Goal: Information Seeking & Learning: Learn about a topic

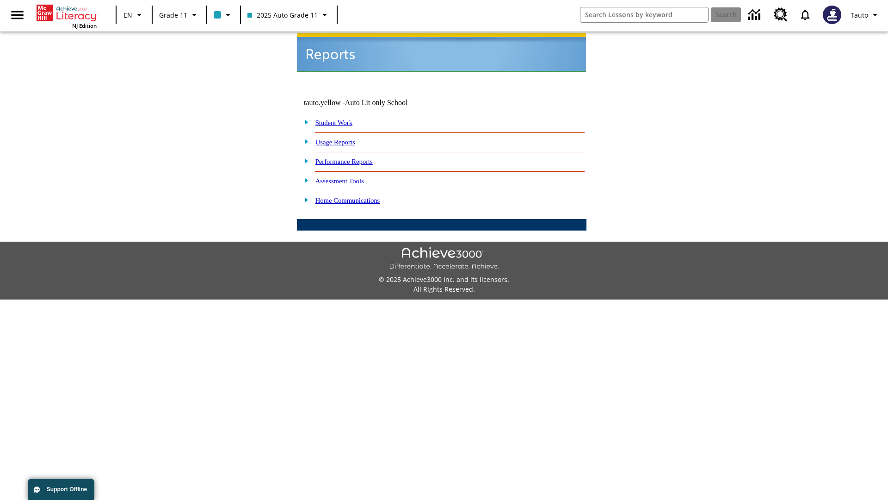
click at [342, 138] on link "Usage Reports" at bounding box center [336, 141] width 40 height 7
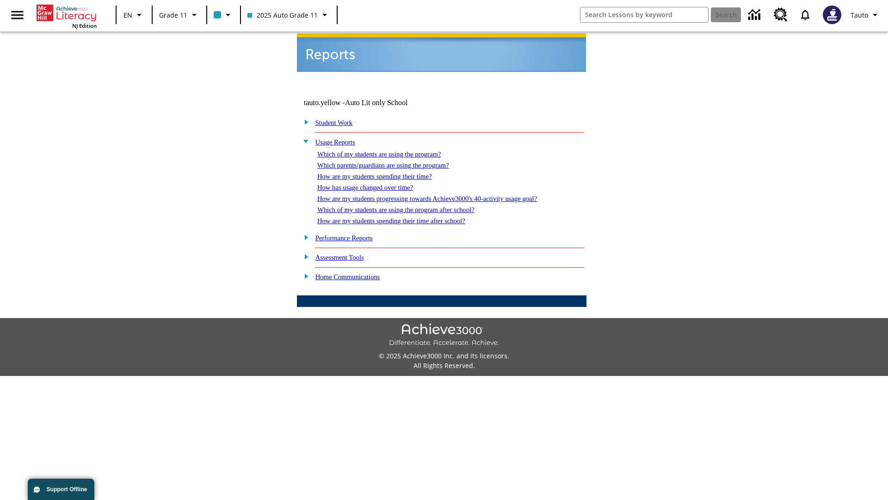
click at [389, 150] on link "Which of my students are using the program?" at bounding box center [379, 153] width 124 height 7
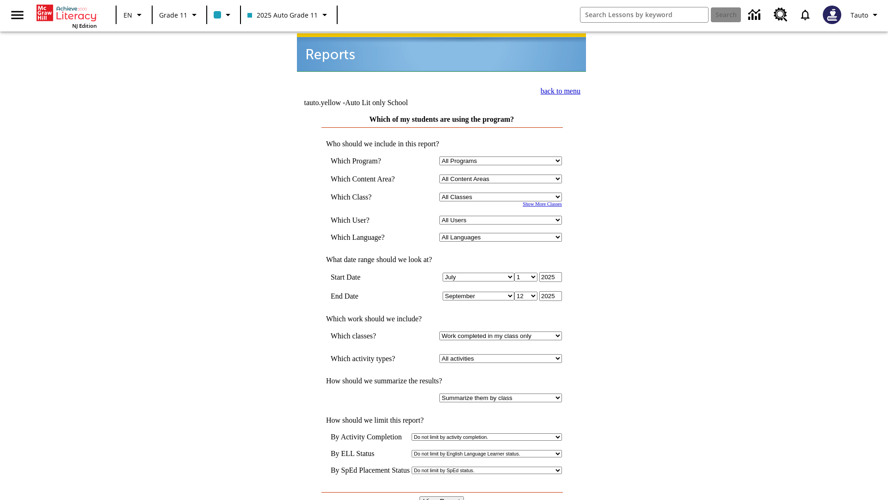
click at [502, 192] on select "Select a Class: All Classes 2025 Auto Grade 11 205 Auto Grade 11 Room 123 Empty…" at bounding box center [501, 196] width 123 height 9
select select "11133141"
select select "21437114"
click at [442, 496] on input "View Report" at bounding box center [442, 501] width 44 height 10
click at [558, 90] on link "back to menu" at bounding box center [561, 91] width 40 height 8
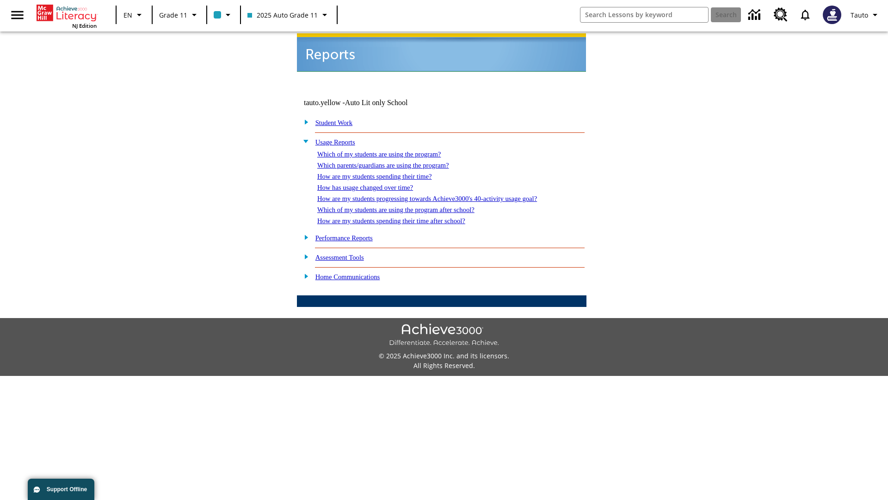
click at [393, 161] on link "Which parents/guardians are using the program?" at bounding box center [382, 164] width 131 height 7
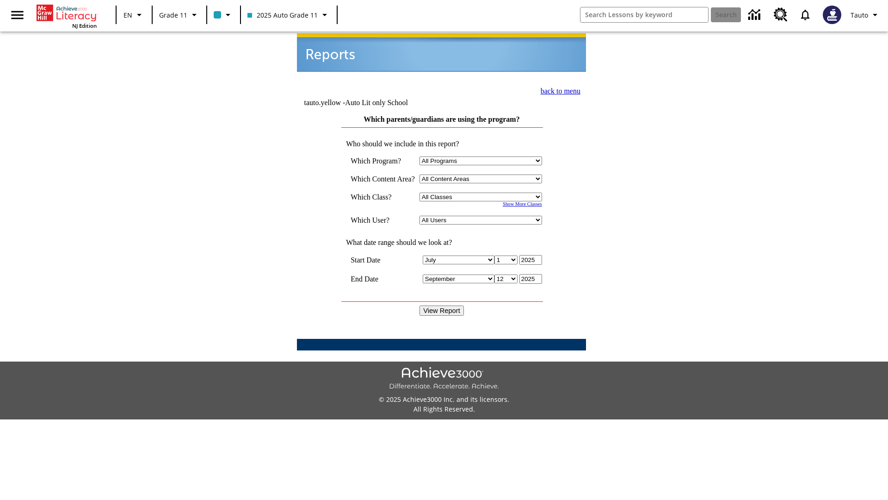
click at [483, 192] on select "Select a Class: All Classes 2025 Auto Grade 11 205 Auto Grade 11 Room 123 Empty…" at bounding box center [481, 196] width 123 height 9
select select "11133141"
select select "21437114"
click at [442, 305] on input "View Report" at bounding box center [442, 310] width 44 height 10
click at [558, 90] on link "back to menu" at bounding box center [561, 91] width 40 height 8
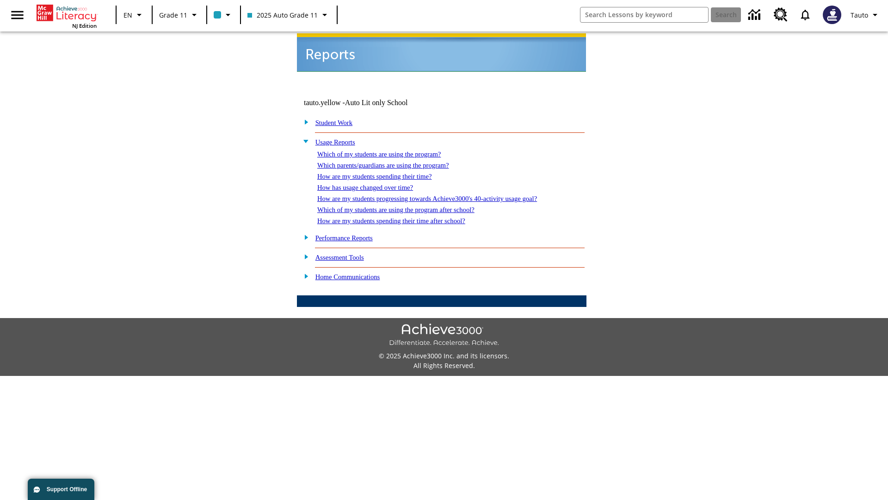
click at [384, 173] on link "How are my students spending their time?" at bounding box center [374, 176] width 114 height 7
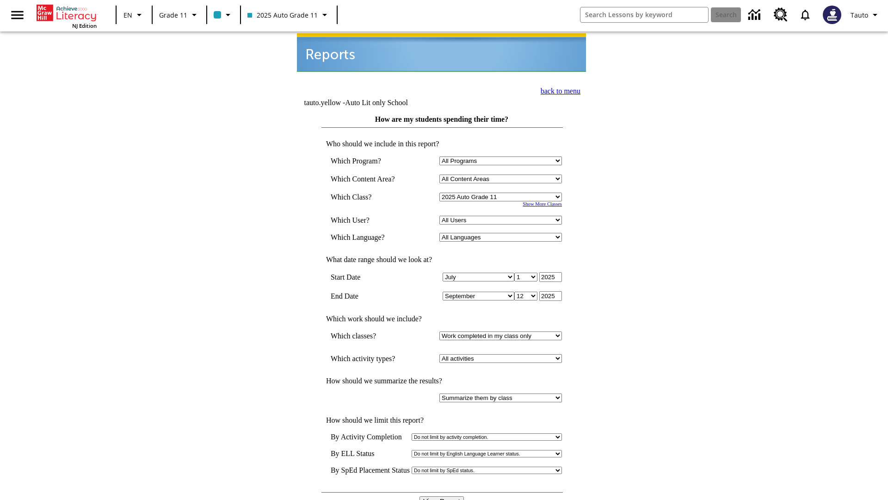
click at [502, 216] on select "All Users Puma, Sautoen Puma, Sautoes Puma, Sautoss Twoclasses, Sautoen Twoscho…" at bounding box center [501, 220] width 123 height 9
select select "21437114"
click at [442, 496] on input "View Report" at bounding box center [442, 501] width 44 height 10
click at [558, 90] on link "back to menu" at bounding box center [561, 91] width 40 height 8
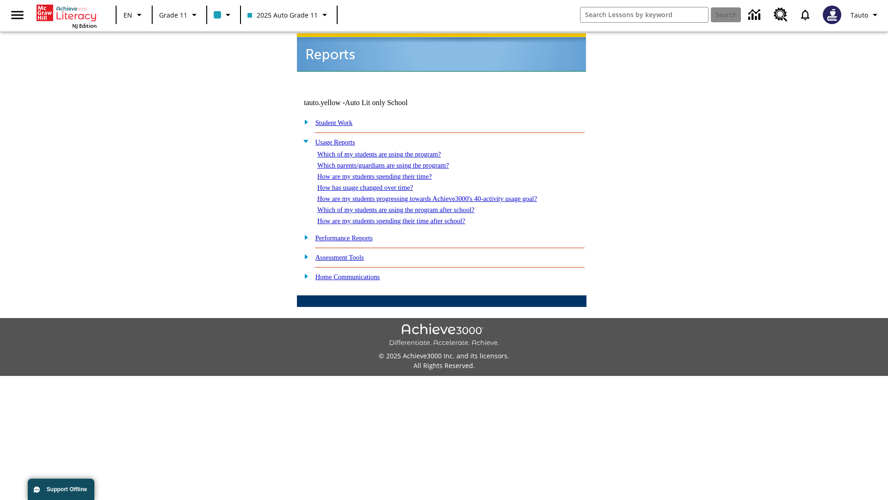
click at [373, 184] on link "How has usage changed over time?" at bounding box center [365, 187] width 96 height 7
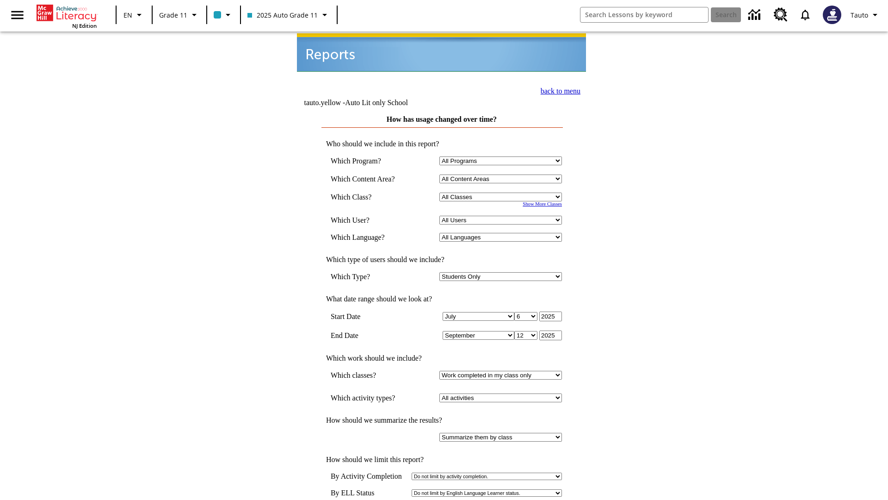
click at [502, 192] on select "Select a Class: All Classes 2025 Auto Grade 11 205 Auto Grade 11 Room 123 Empty…" at bounding box center [501, 196] width 123 height 9
select select "11133141"
click at [502, 216] on select "All Users Puma, Sautoen Puma, Sautoes Puma, Sautoss Twoclasses, Sautoen Twoscho…" at bounding box center [501, 220] width 123 height 9
select select "21437114"
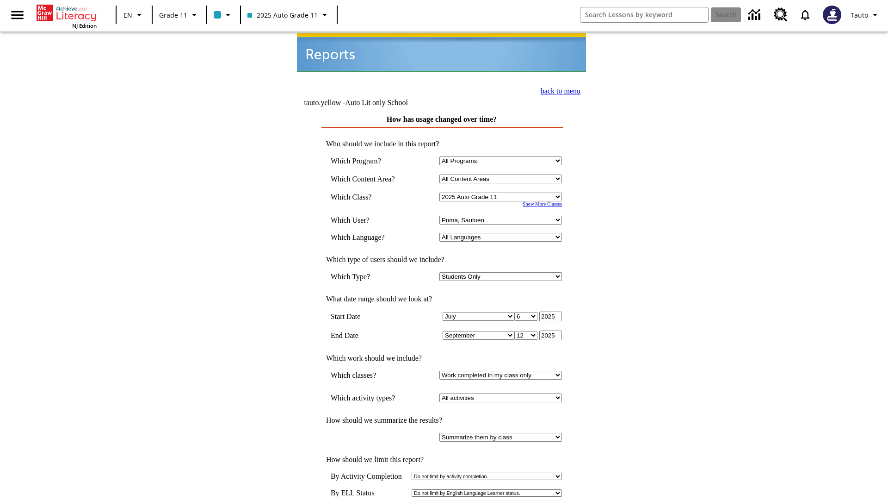
click at [558, 90] on link "back to menu" at bounding box center [561, 91] width 40 height 8
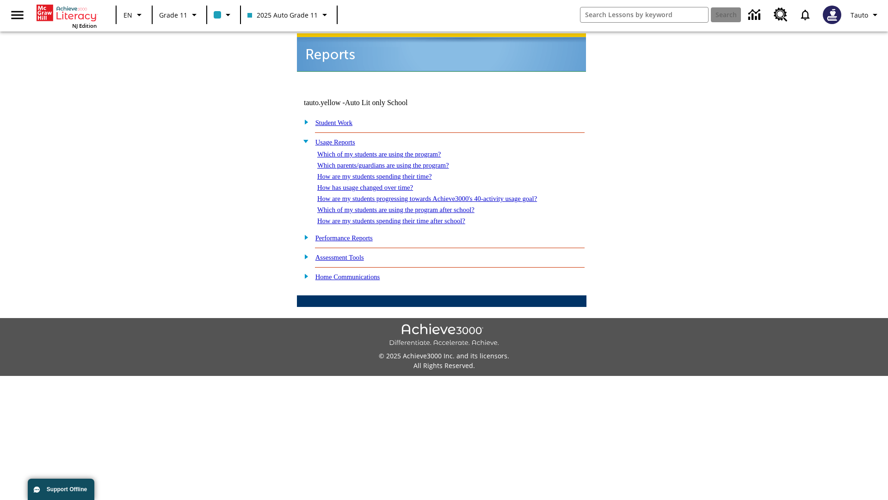
click at [443, 195] on link "How are my students progressing towards Achieve3000's 40-activity usage goal?" at bounding box center [427, 198] width 220 height 7
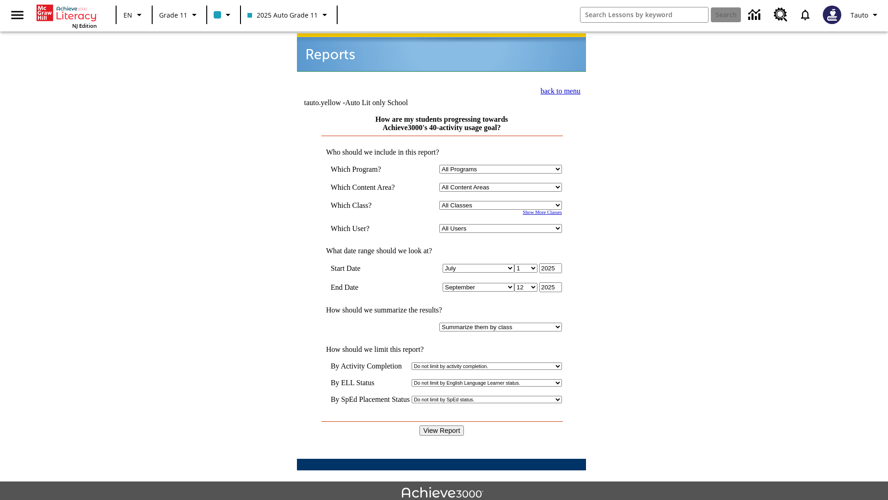
click at [502, 201] on select "Select a Class: All Classes 2025 Auto Grade 11 205 Auto Grade 11 Room 123 Empty…" at bounding box center [501, 205] width 123 height 9
select select "11133141"
click at [502, 224] on select "All Users Puma, Sautoen Puma, Sautoes Puma, Sautoss Twoclasses, Sautoen Twoscho…" at bounding box center [501, 228] width 123 height 9
select select "21437114"
click at [442, 425] on input "View Report" at bounding box center [442, 430] width 44 height 10
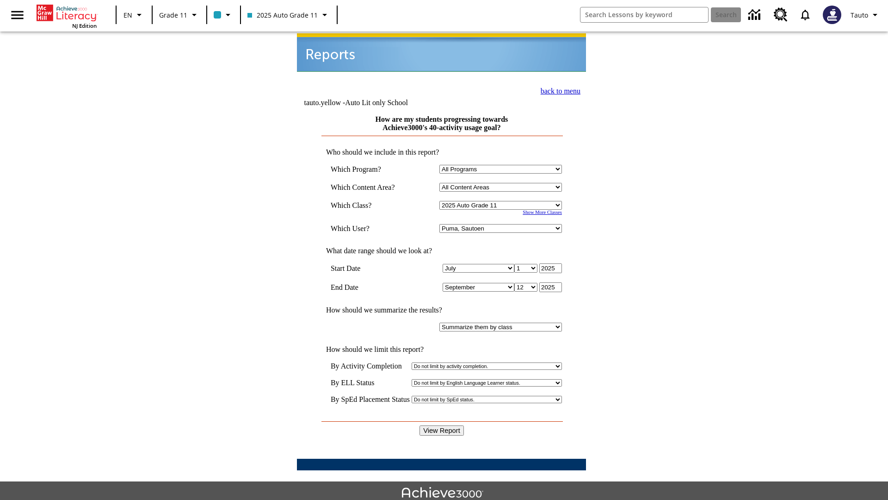
click at [558, 90] on link "back to menu" at bounding box center [561, 91] width 40 height 8
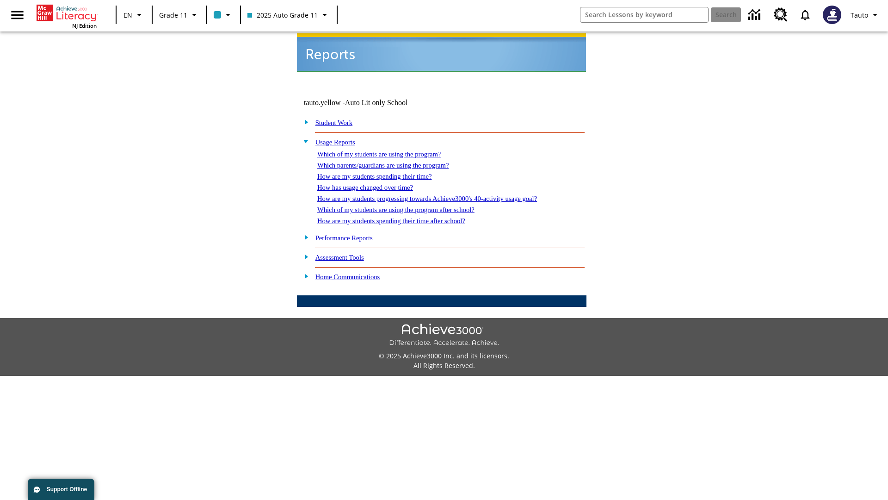
click at [408, 206] on link "Which of my students are using the program after school?" at bounding box center [395, 209] width 157 height 7
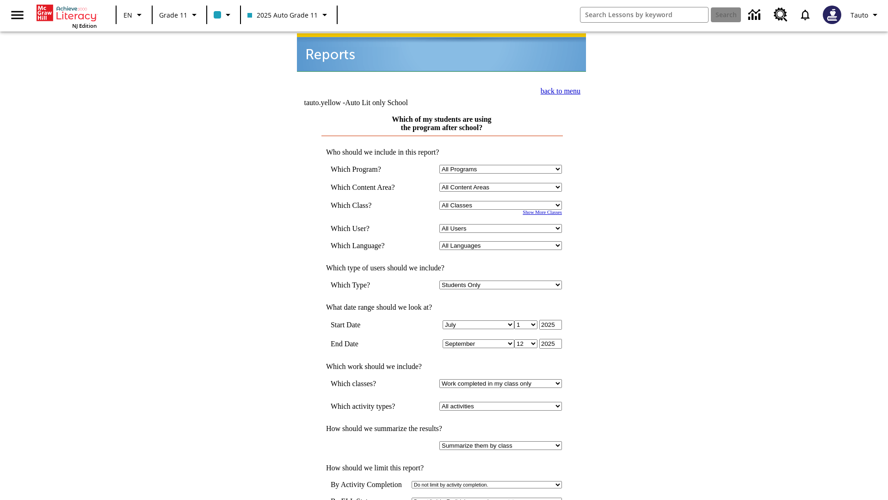
click at [502, 201] on select "Select a Class: All Classes 2025 Auto Grade 11 205 Auto Grade 11 Room 123 Empty…" at bounding box center [501, 205] width 123 height 9
select select "11133141"
click at [502, 224] on select "All Users Puma, Sautoen Puma, Sautoes Puma, Sautoss Twoclasses, Sautoen Twoscho…" at bounding box center [501, 228] width 123 height 9
select select "21437114"
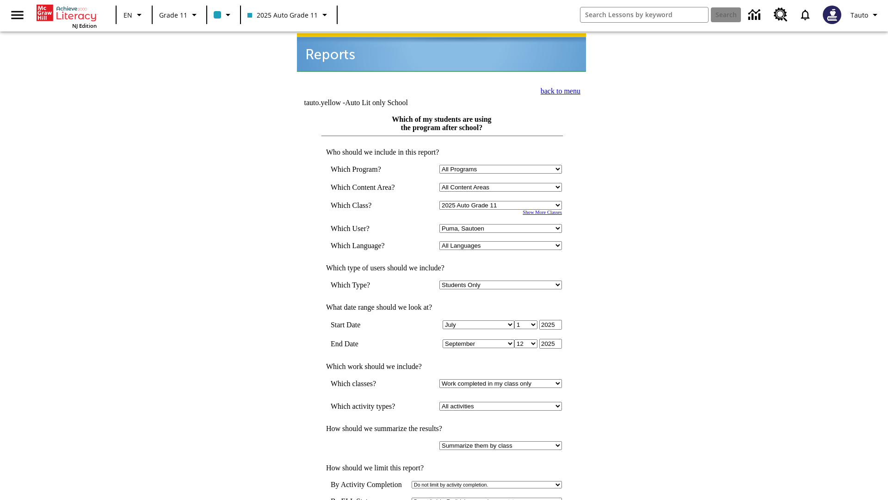
scroll to position [1, 0]
click at [558, 89] on link "back to menu" at bounding box center [561, 90] width 40 height 8
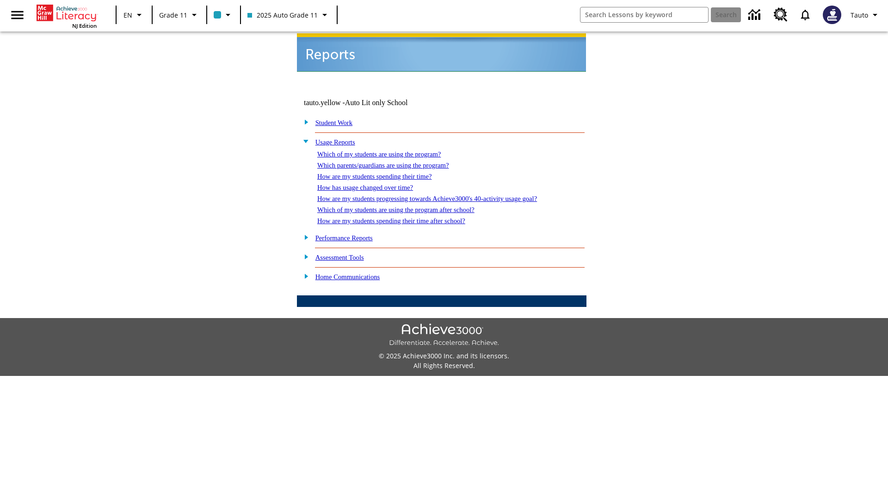
click at [403, 217] on link "How are my students spending their time after school?" at bounding box center [391, 220] width 148 height 7
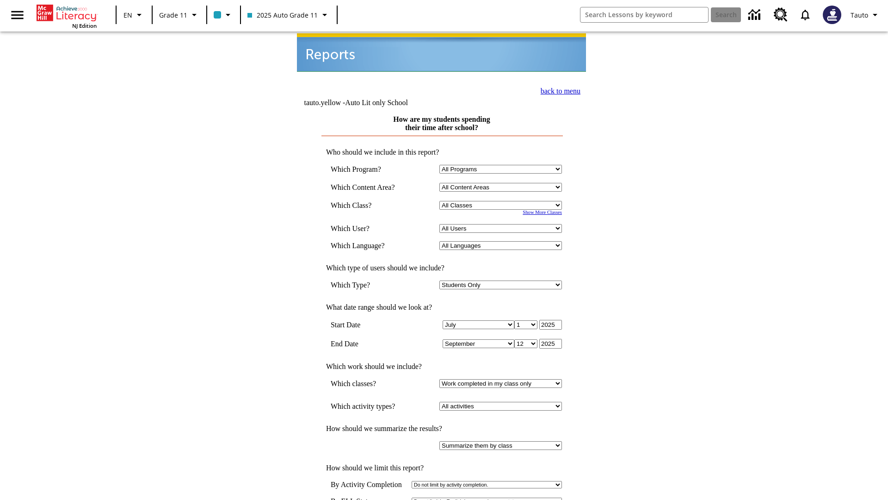
click at [502, 201] on select "Select a Class: All Classes 2025 Auto Grade 11 205 Auto Grade 11 Room 123 Empty…" at bounding box center [501, 205] width 123 height 9
select select "11133141"
click at [502, 224] on select "All Users Puma, Sautoen Puma, Sautoes Puma, Sautoss Twoclasses, Sautoen Twoscho…" at bounding box center [501, 228] width 123 height 9
select select "21437114"
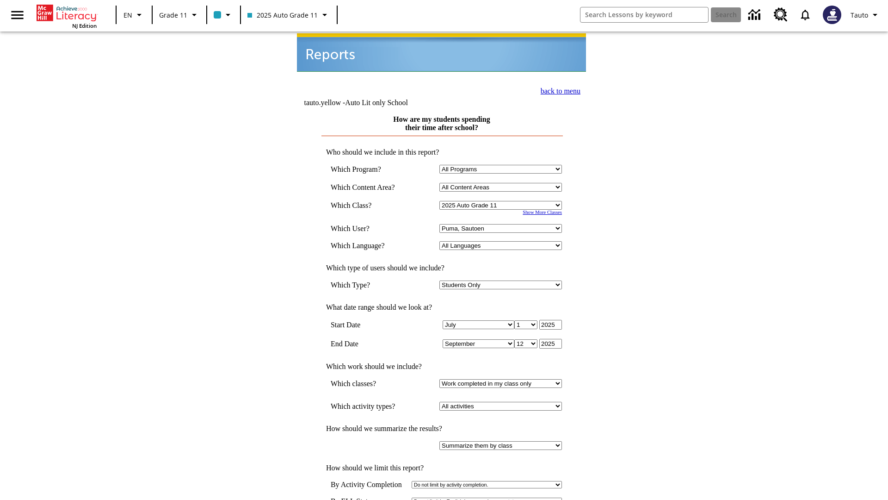
scroll to position [1, 0]
click at [558, 89] on link "back to menu" at bounding box center [561, 90] width 40 height 8
